Goal: Complete application form

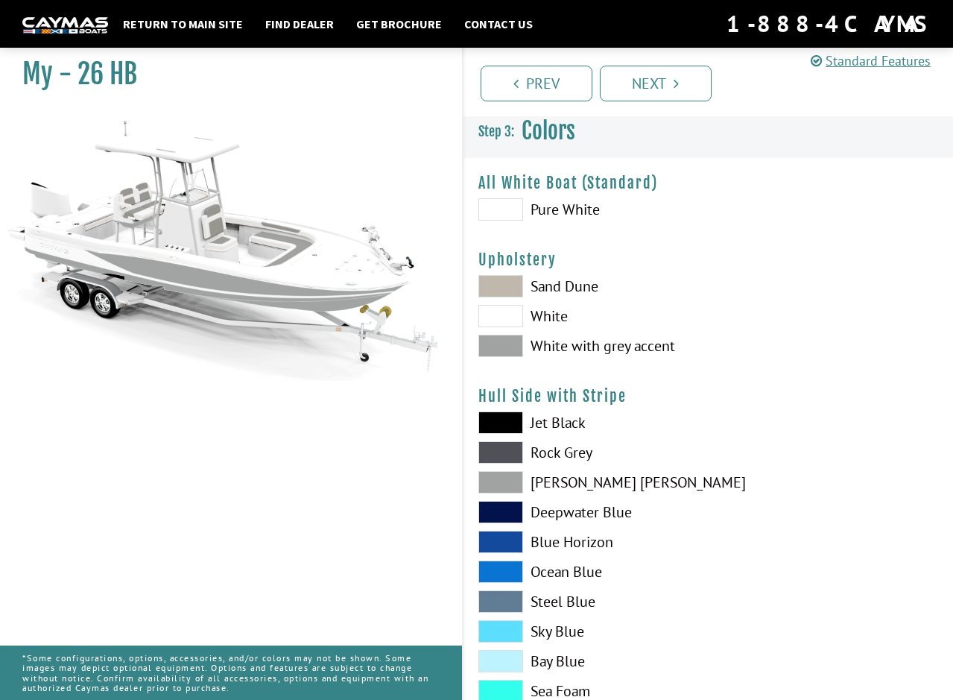
scroll to position [1267, 0]
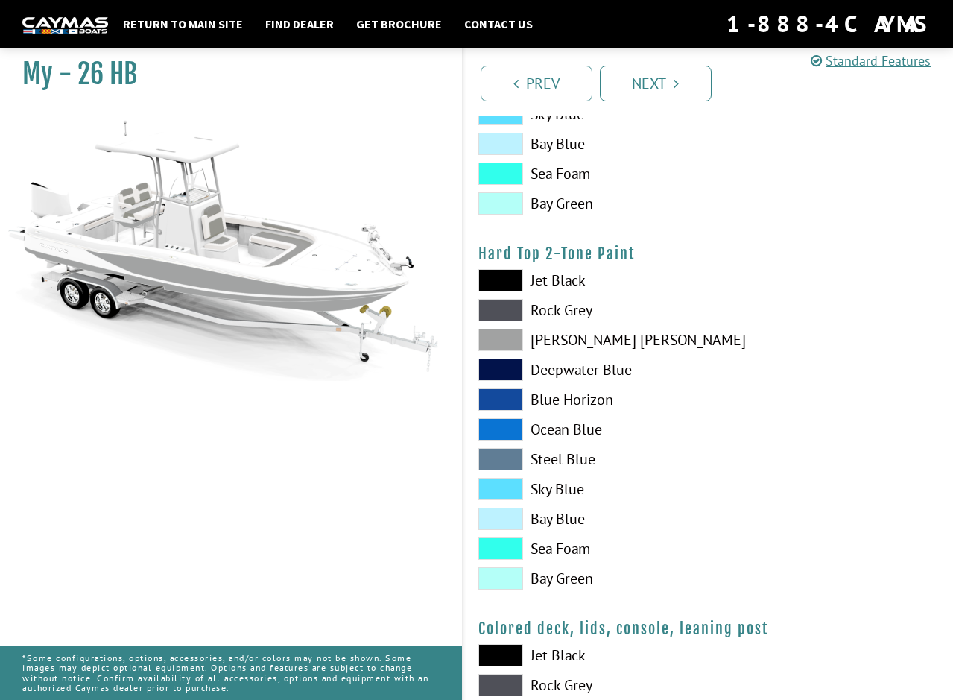
click at [499, 344] on span at bounding box center [500, 340] width 45 height 22
click at [508, 310] on span at bounding box center [500, 310] width 45 height 22
click at [511, 271] on span at bounding box center [500, 280] width 45 height 22
click at [508, 312] on span at bounding box center [500, 310] width 45 height 22
click at [508, 331] on span at bounding box center [500, 340] width 45 height 22
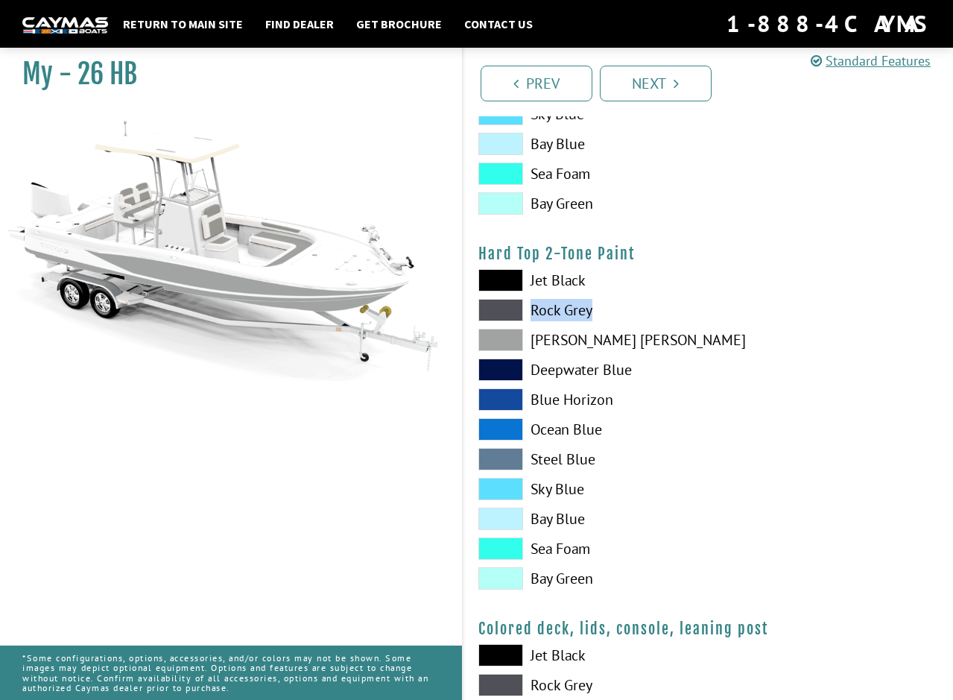
click at [507, 321] on div "Jet Black Rock Grey Dove Gray Deepwater Blue Blue Horizon Ocean Blue" at bounding box center [586, 433] width 245 height 328
click at [509, 309] on span at bounding box center [500, 310] width 45 height 22
click at [492, 369] on span at bounding box center [500, 369] width 45 height 22
click at [506, 508] on span at bounding box center [500, 519] width 45 height 22
click at [502, 491] on span at bounding box center [500, 489] width 45 height 22
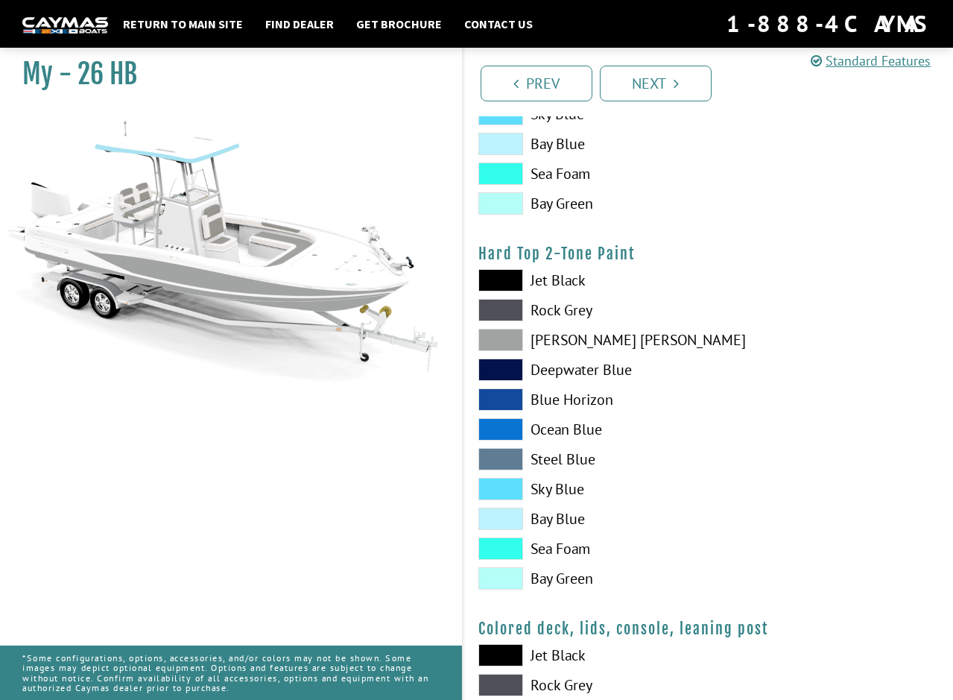
click at [505, 315] on span at bounding box center [500, 310] width 45 height 22
click at [500, 342] on span at bounding box center [500, 340] width 45 height 22
click at [502, 312] on span at bounding box center [500, 310] width 45 height 22
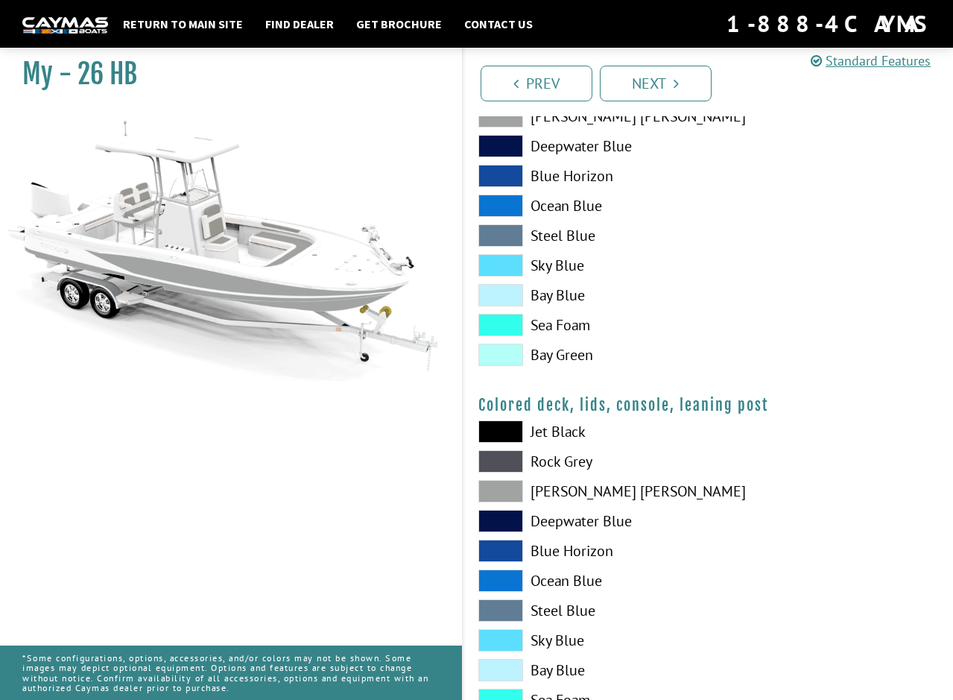
scroll to position [1576, 0]
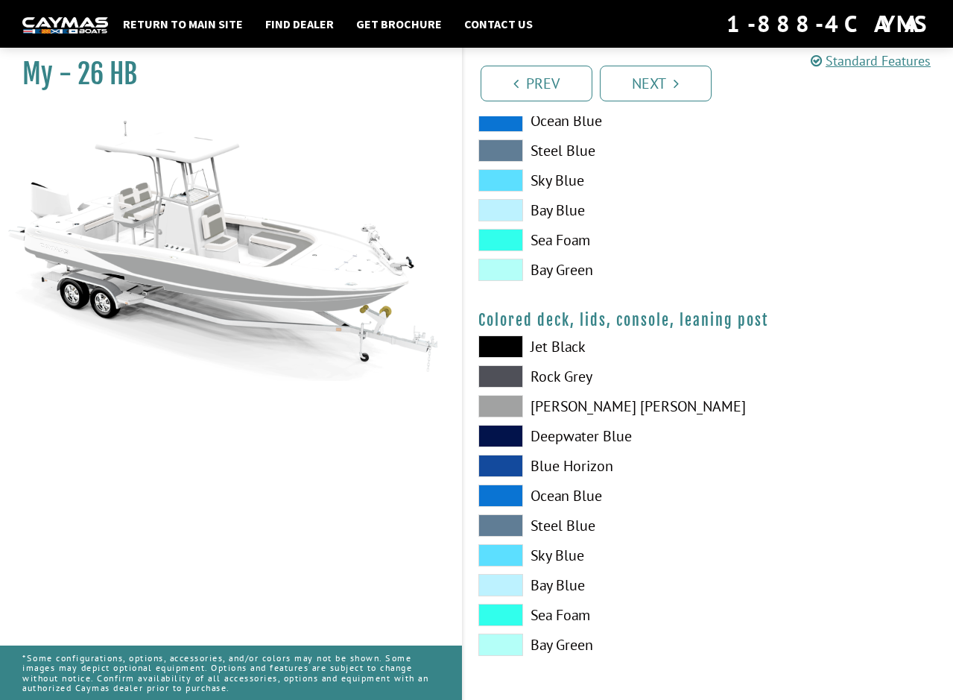
click at [499, 351] on span at bounding box center [500, 346] width 45 height 22
click at [499, 367] on span at bounding box center [500, 376] width 45 height 22
click at [499, 349] on span at bounding box center [500, 346] width 45 height 22
click at [501, 452] on div "Jet Black Rock Grey Dove Gray Deepwater Blue Blue Horizon Ocean Blue" at bounding box center [586, 499] width 245 height 328
click at [502, 437] on span at bounding box center [500, 436] width 45 height 22
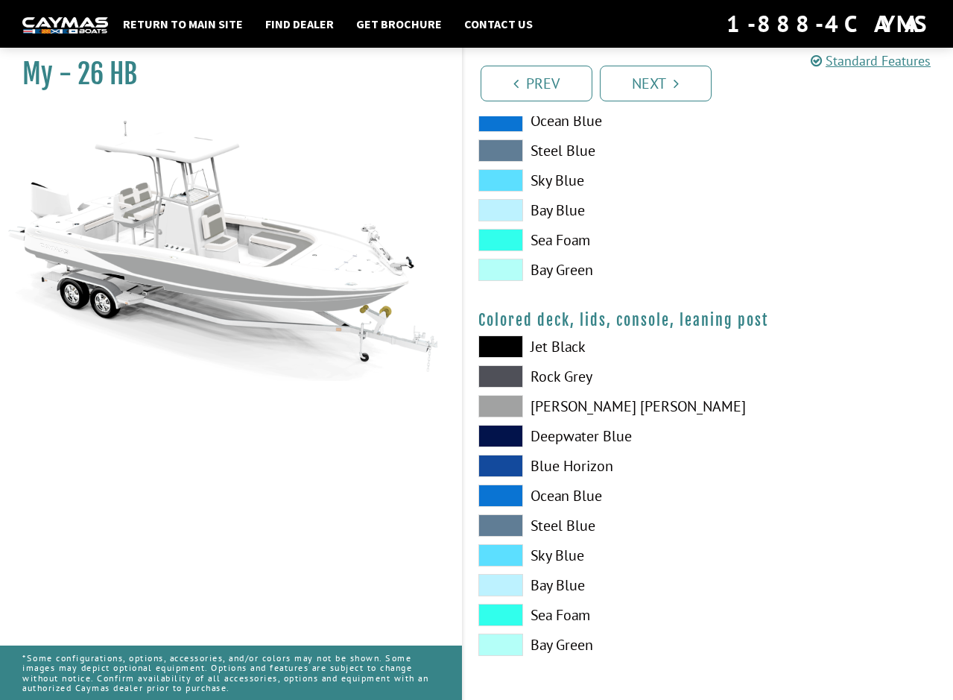
click at [499, 467] on span at bounding box center [500, 466] width 45 height 22
click at [502, 366] on span at bounding box center [500, 376] width 45 height 22
click at [503, 400] on span at bounding box center [500, 406] width 45 height 22
click at [678, 71] on link "Next" at bounding box center [656, 84] width 112 height 36
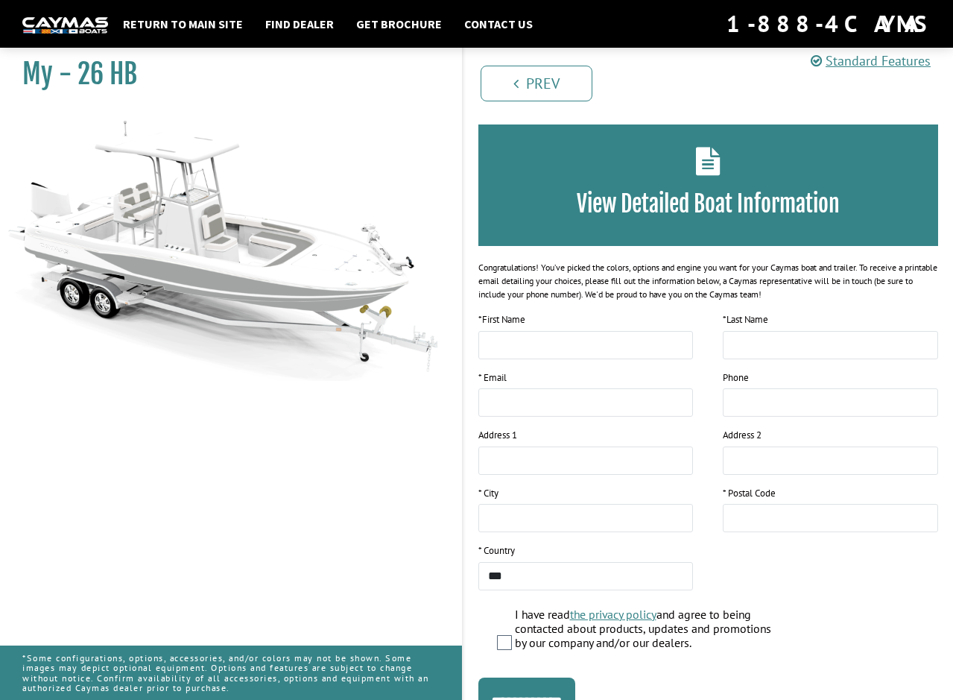
scroll to position [75, 0]
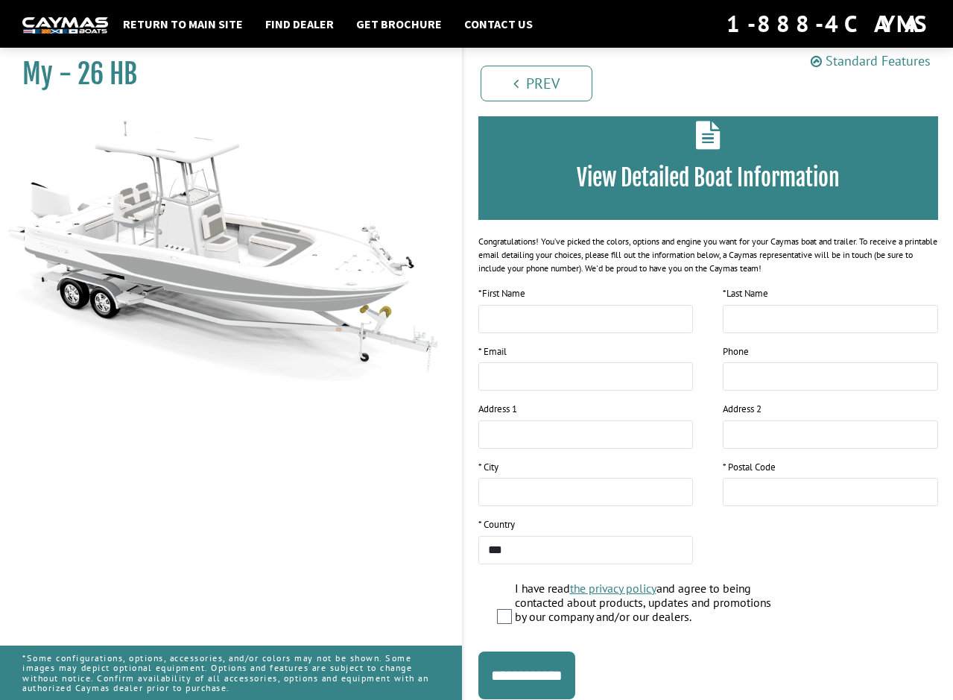
click at [877, 55] on link "Standard Features" at bounding box center [871, 60] width 120 height 17
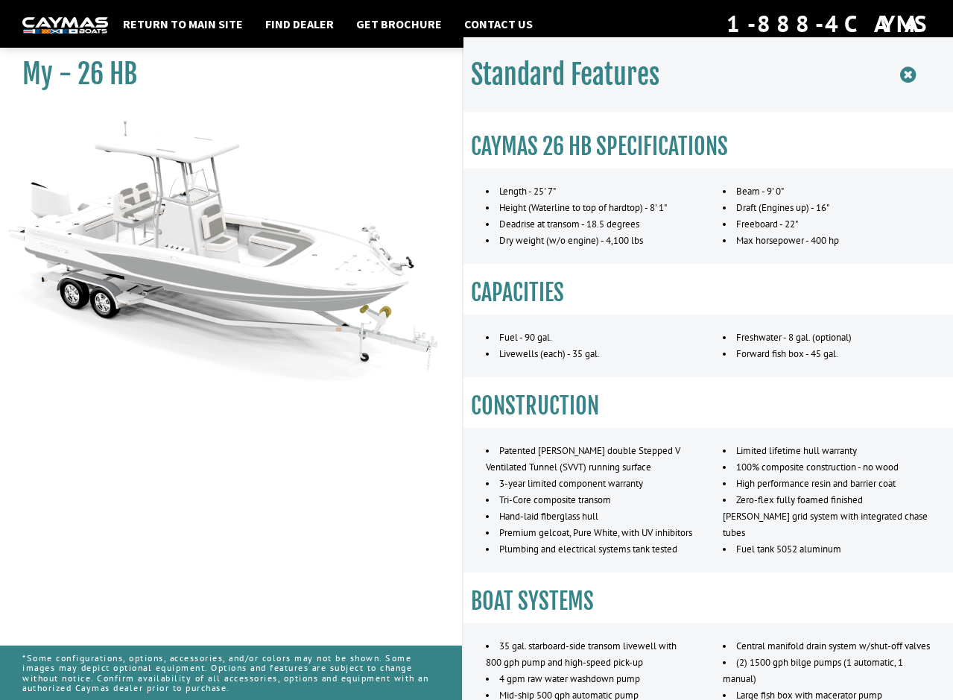
click at [906, 72] on icon at bounding box center [908, 75] width 16 height 19
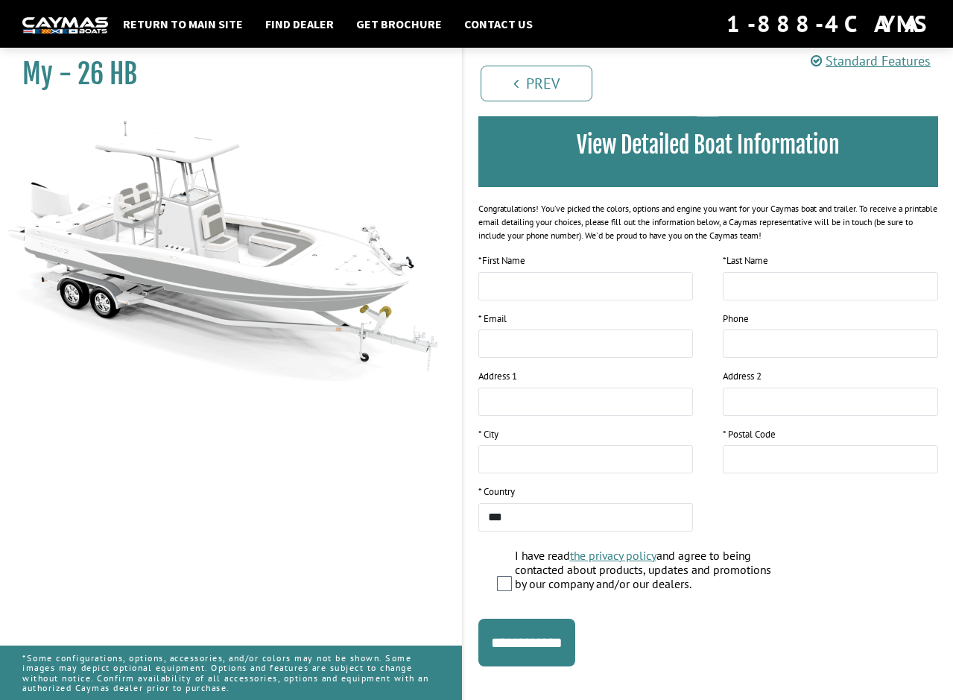
scroll to position [124, 0]
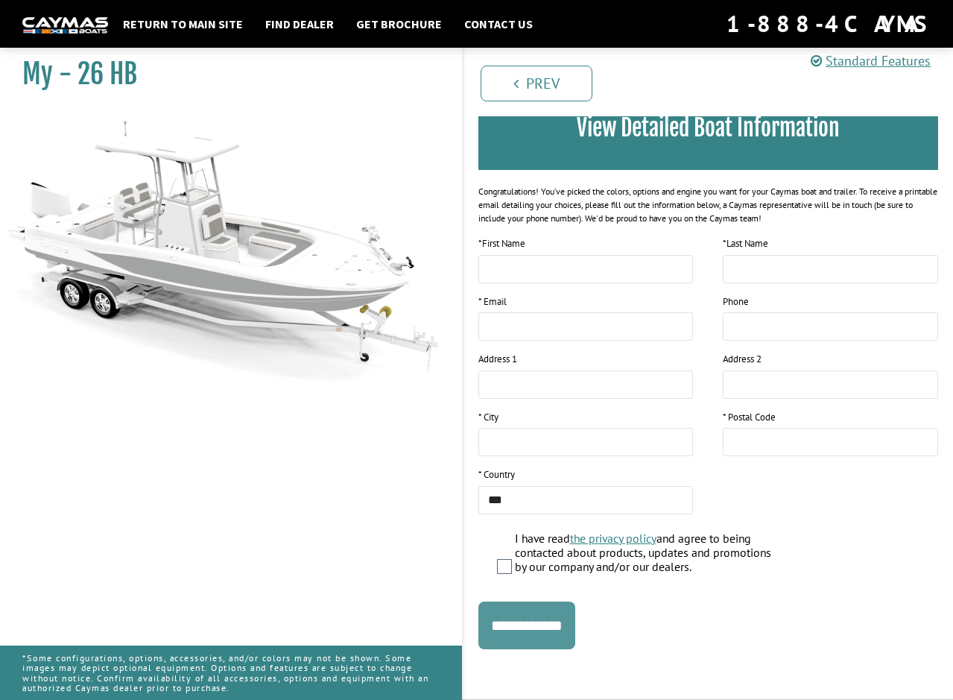
click at [533, 625] on input "**********" at bounding box center [526, 625] width 97 height 48
